Goal: Information Seeking & Learning: Learn about a topic

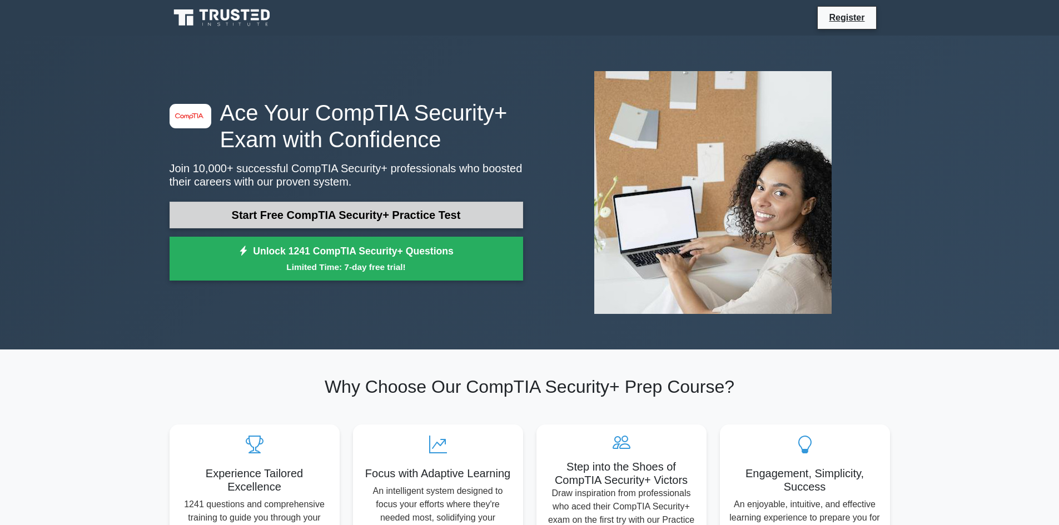
click at [335, 217] on link "Start Free CompTIA Security+ Practice Test" at bounding box center [347, 215] width 354 height 27
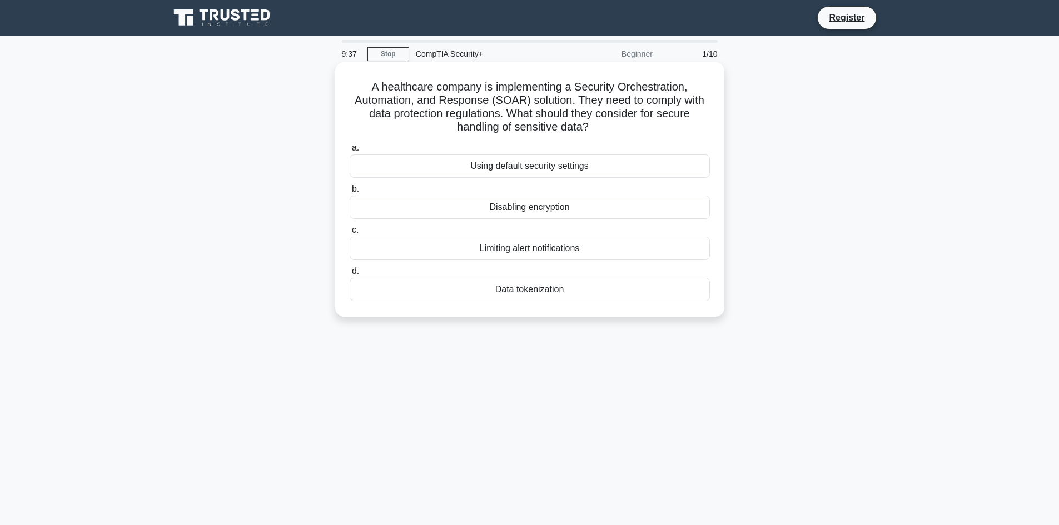
click at [597, 286] on div "Data tokenization" at bounding box center [530, 289] width 360 height 23
click at [350, 275] on input "d. Data tokenization" at bounding box center [350, 271] width 0 height 7
click at [570, 174] on div "Role-based access control (RBAC)" at bounding box center [530, 166] width 360 height 23
click at [350, 152] on input "a. Role-based access control (RBAC)" at bounding box center [350, 148] width 0 height 7
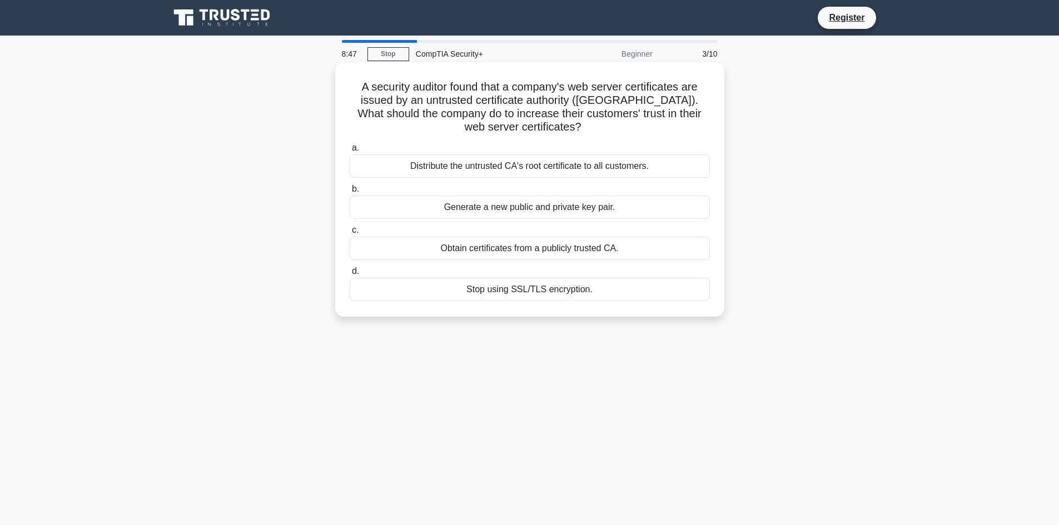
click at [569, 251] on div "Obtain certificates from a publicly trusted CA." at bounding box center [530, 248] width 360 height 23
click at [350, 234] on input "c. Obtain certificates from a publicly trusted CA." at bounding box center [350, 230] width 0 height 7
click at [637, 162] on div "Review and revise inheritance settings" at bounding box center [530, 166] width 360 height 23
click at [350, 152] on input "a. Review and revise inheritance settings" at bounding box center [350, 148] width 0 height 7
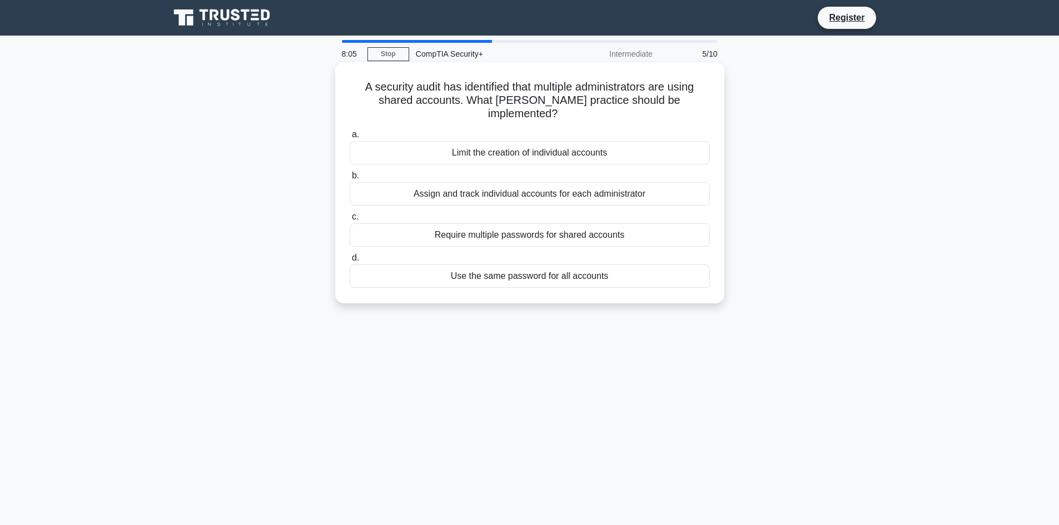
click at [542, 182] on div "Assign and track individual accounts for each administrator" at bounding box center [530, 193] width 360 height 23
click at [350, 180] on input "b. Assign and track individual accounts for each administrator" at bounding box center [350, 175] width 0 height 7
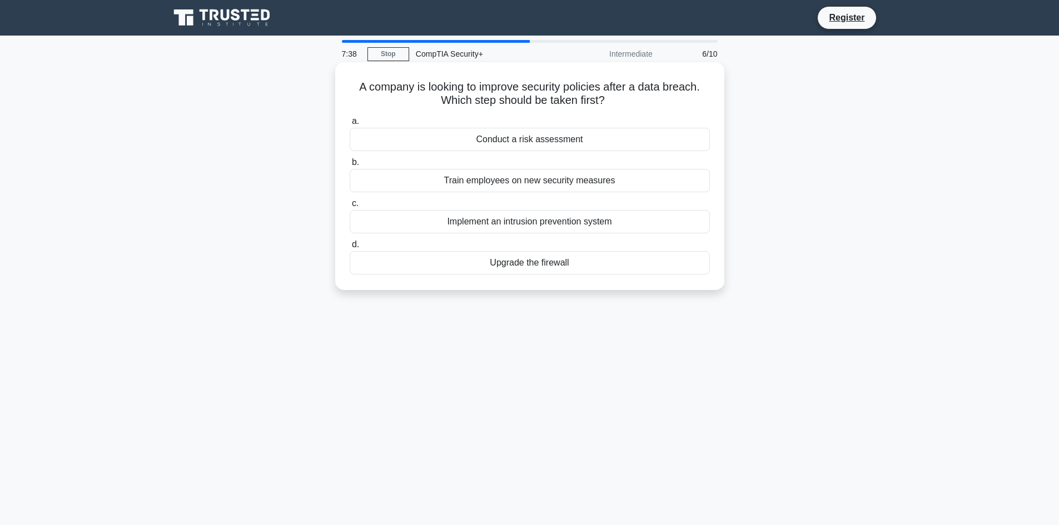
click at [513, 141] on div "Conduct a risk assessment" at bounding box center [530, 139] width 360 height 23
click at [350, 125] on input "a. Conduct a risk assessment" at bounding box center [350, 121] width 0 height 7
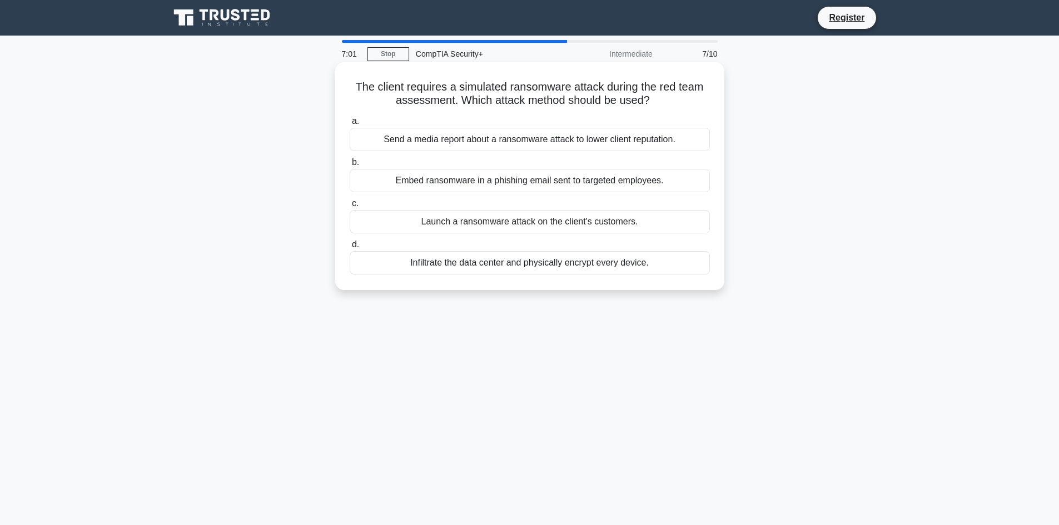
click at [394, 183] on div "Embed ransomware in a phishing email sent to targeted employees." at bounding box center [530, 180] width 360 height 23
click at [350, 166] on input "b. Embed ransomware in a phishing email sent to targeted employees." at bounding box center [350, 162] width 0 height 7
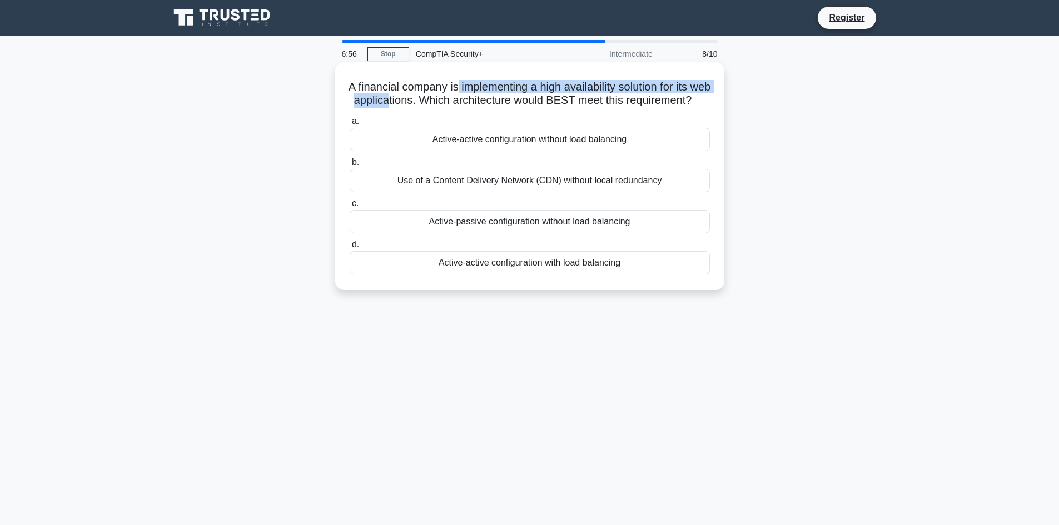
drag, startPoint x: 463, startPoint y: 93, endPoint x: 439, endPoint y: 103, distance: 26.2
click at [439, 103] on h5 "A financial company is implementing a high availability solution for its web ap…" at bounding box center [530, 94] width 363 height 28
drag, startPoint x: 470, startPoint y: 102, endPoint x: 633, endPoint y: 102, distance: 162.4
click at [633, 102] on h5 "A financial company is implementing a high availability solution for its web ap…" at bounding box center [530, 94] width 363 height 28
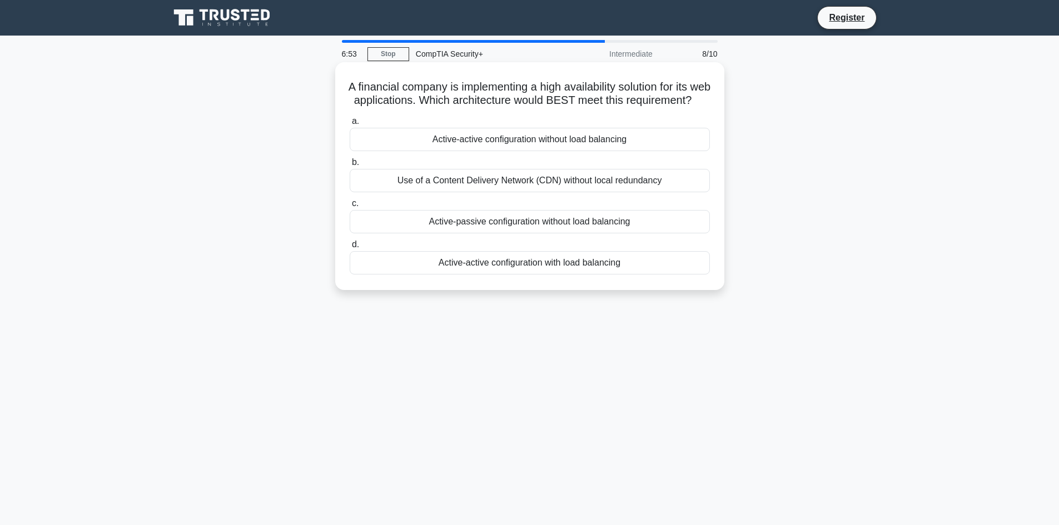
click at [597, 108] on h5 "A financial company is implementing a high availability solution for its web ap…" at bounding box center [530, 94] width 363 height 28
click at [575, 232] on div "Active-passive configuration without load balancing" at bounding box center [530, 221] width 360 height 23
click at [350, 207] on input "c. Active-passive configuration without load balancing" at bounding box center [350, 203] width 0 height 7
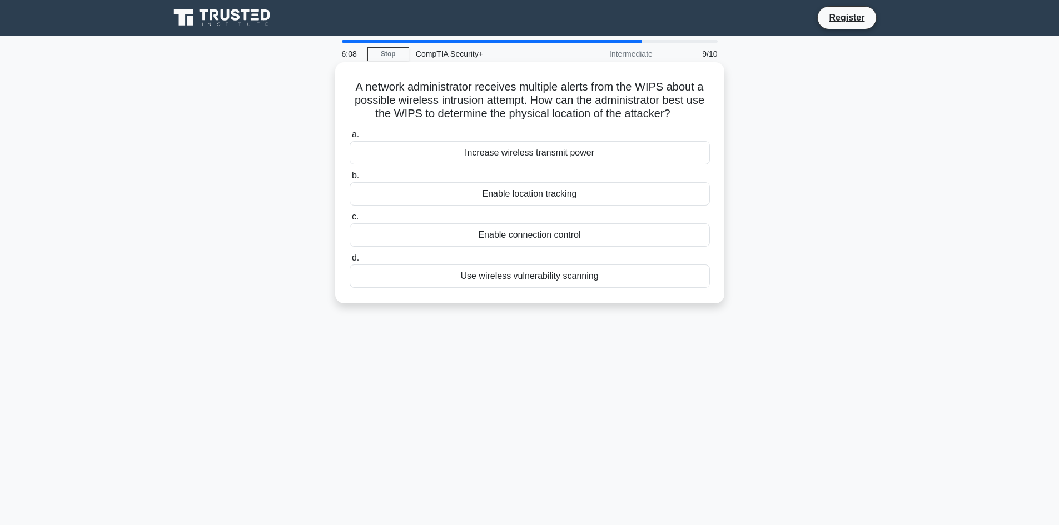
click at [466, 202] on div "Enable location tracking" at bounding box center [530, 193] width 360 height 23
click at [350, 180] on input "b. Enable location tracking" at bounding box center [350, 175] width 0 height 7
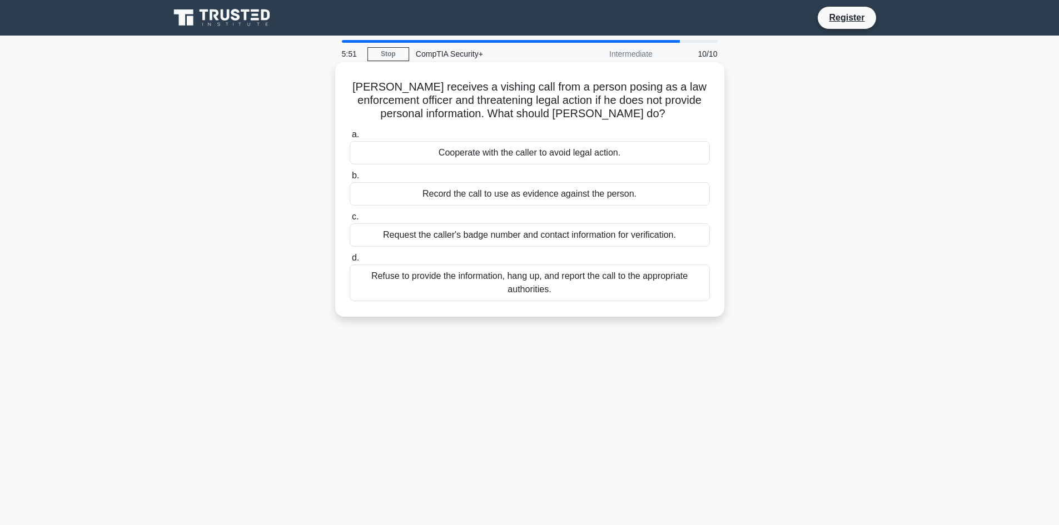
click at [500, 290] on div "Refuse to provide the information, hang up, and report the call to the appropri…" at bounding box center [530, 283] width 360 height 37
click at [350, 262] on input "d. Refuse to provide the information, hang up, and report the call to the appro…" at bounding box center [350, 258] width 0 height 7
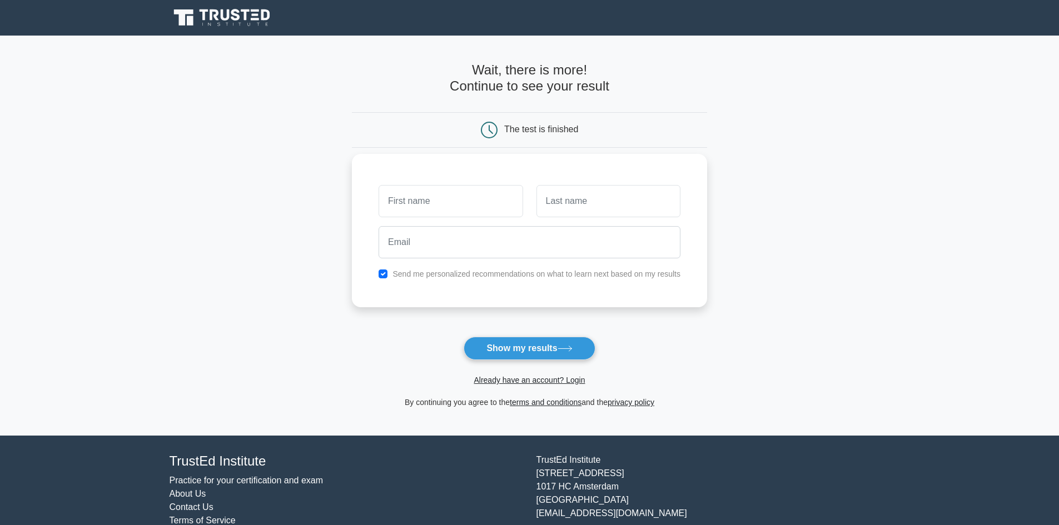
click at [539, 274] on label "Send me personalized recommendations on what to learn next based on my results" at bounding box center [537, 274] width 288 height 9
click at [384, 274] on input "checkbox" at bounding box center [383, 274] width 9 height 9
checkbox input "false"
click at [529, 351] on button "Show my results" at bounding box center [529, 348] width 131 height 23
click at [460, 211] on input "text" at bounding box center [451, 201] width 144 height 32
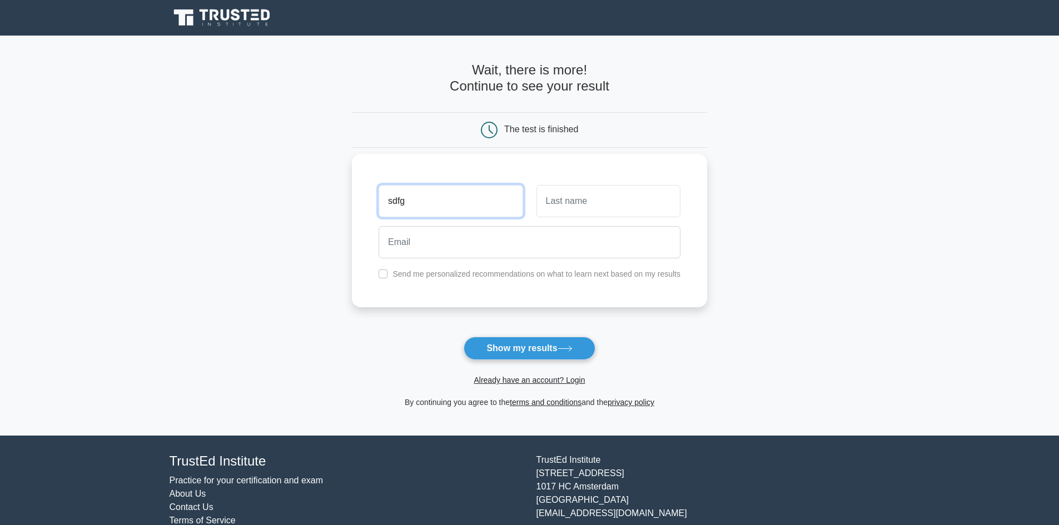
type input "sdfg"
click at [545, 205] on input "text" at bounding box center [609, 201] width 144 height 32
type input "sdfg"
click at [539, 350] on button "Show my results" at bounding box center [529, 348] width 131 height 23
click at [531, 339] on button "Show my results" at bounding box center [529, 348] width 131 height 23
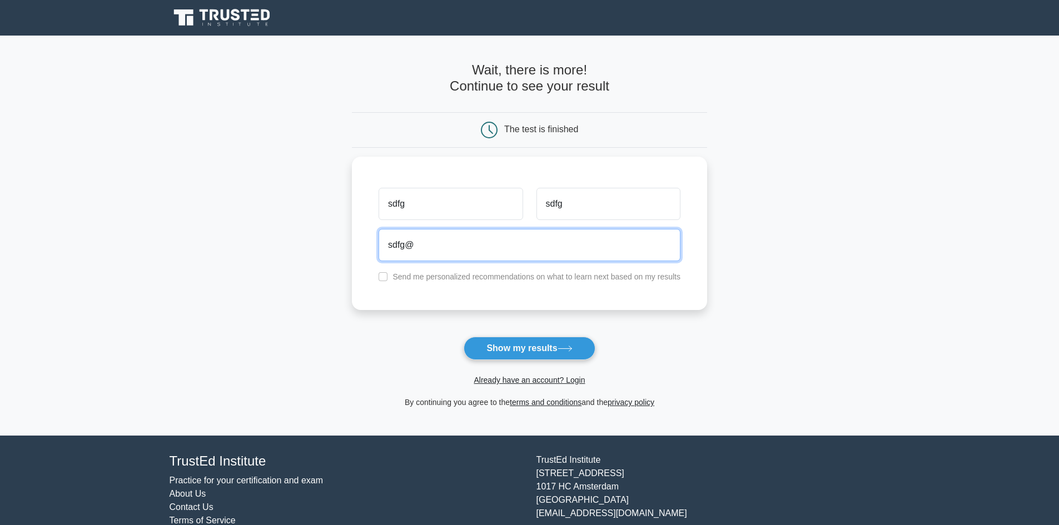
type input "sdfg@"
